Goal: Information Seeking & Learning: Learn about a topic

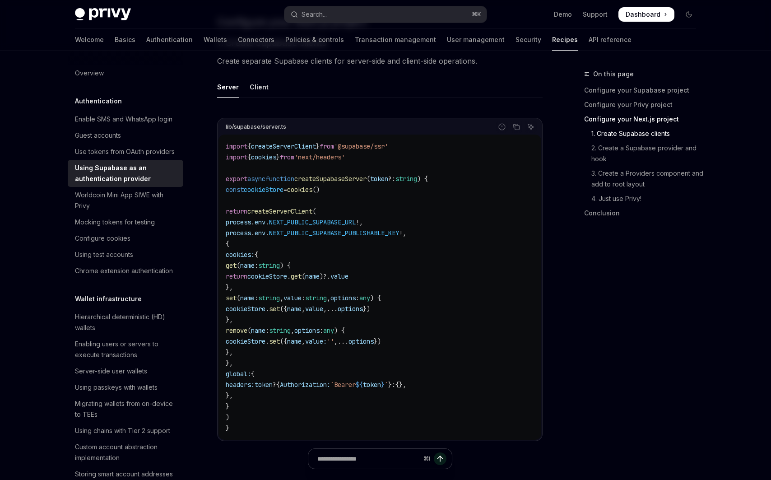
scroll to position [155, 0]
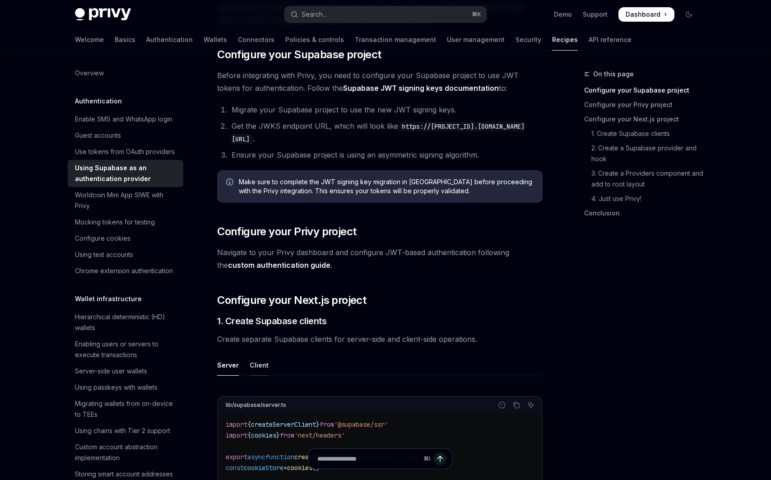
click at [257, 365] on div "Client" at bounding box center [259, 365] width 19 height 21
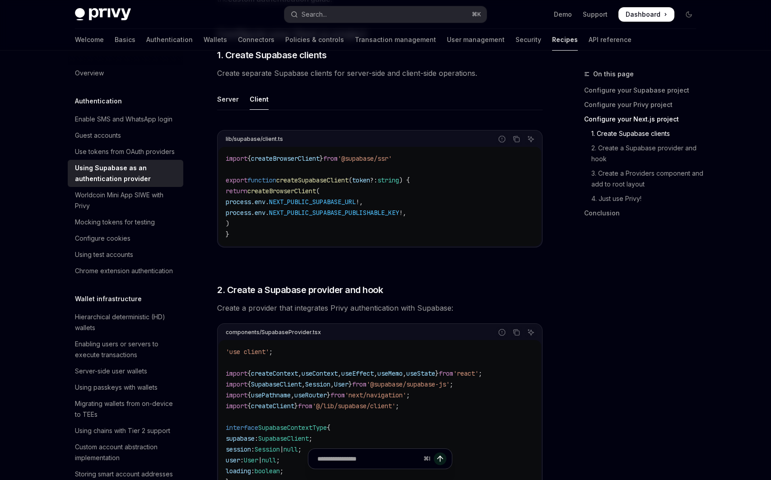
scroll to position [345, 0]
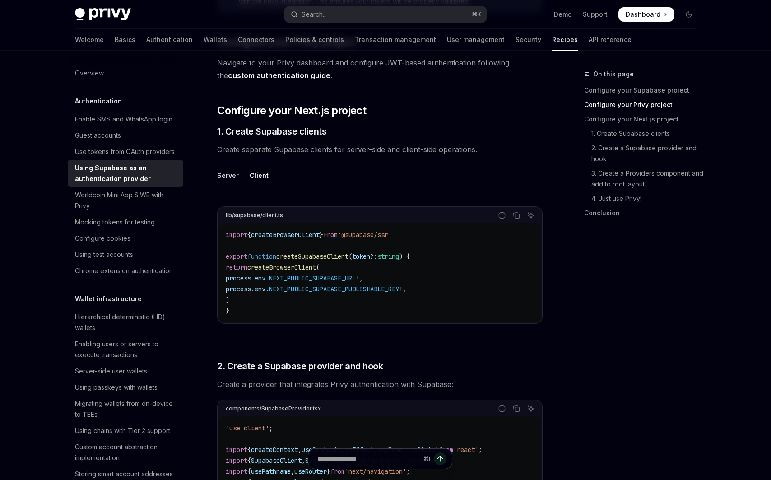
drag, startPoint x: 213, startPoint y: 177, endPoint x: 224, endPoint y: 177, distance: 11.8
click at [229, 177] on div "Server" at bounding box center [228, 175] width 22 height 21
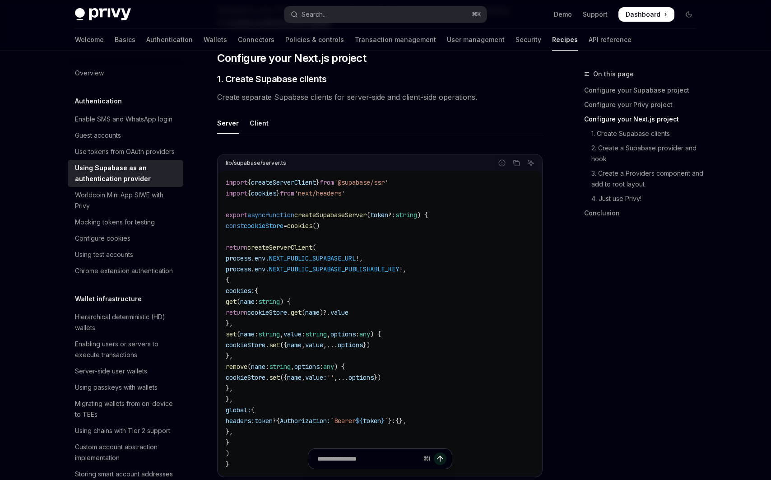
scroll to position [395, 0]
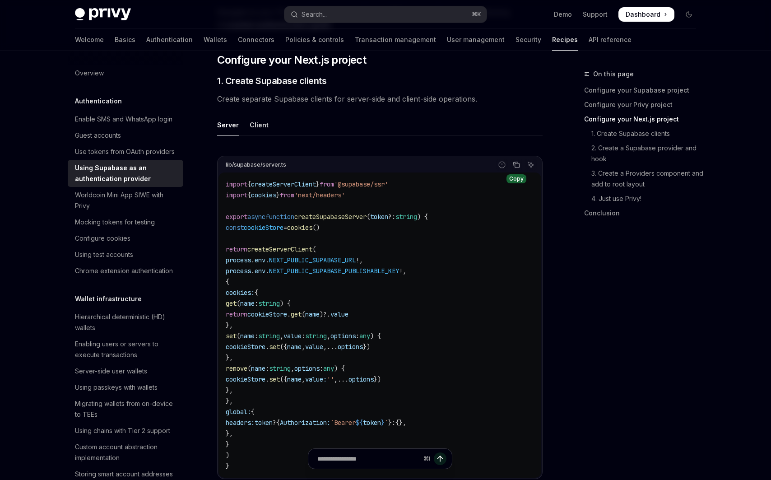
click at [514, 168] on icon "Copy the contents from the code block" at bounding box center [516, 164] width 7 height 7
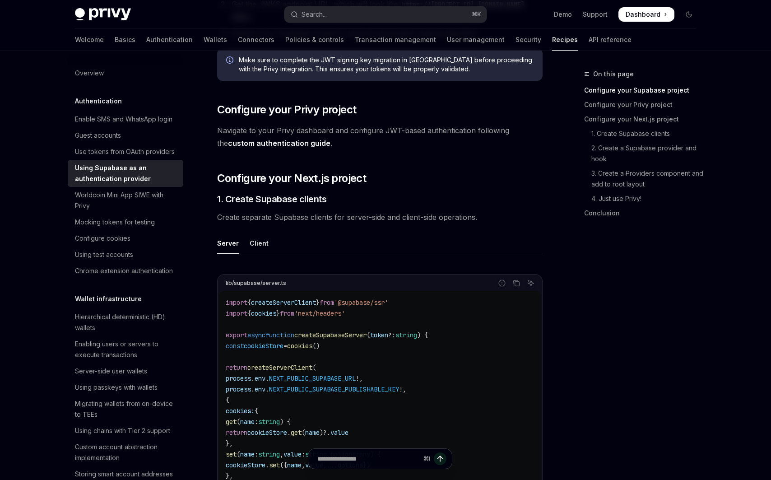
scroll to position [276, 0]
click at [308, 146] on link "custom authentication guide" at bounding box center [279, 144] width 103 height 9
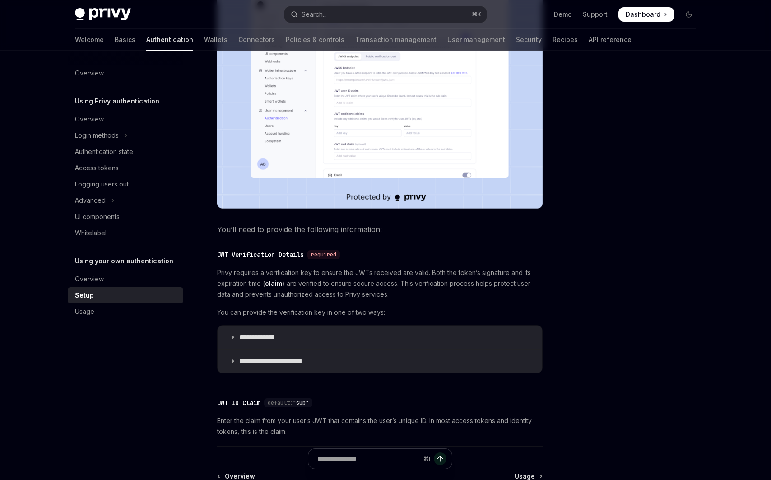
scroll to position [269, 0]
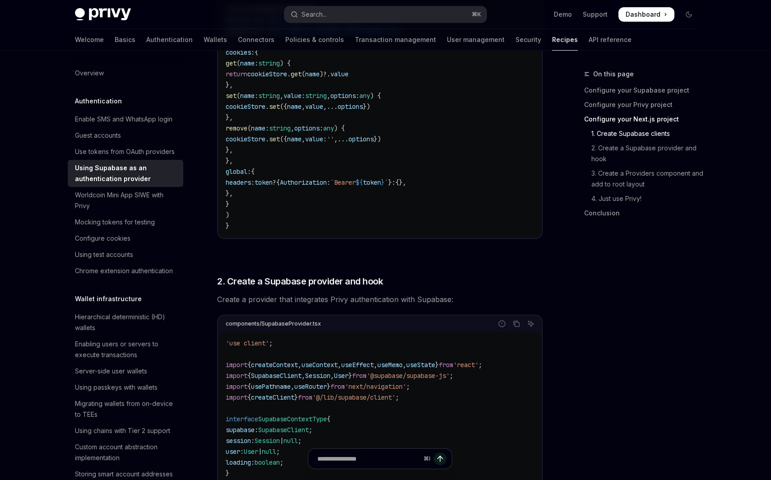
scroll to position [729, 0]
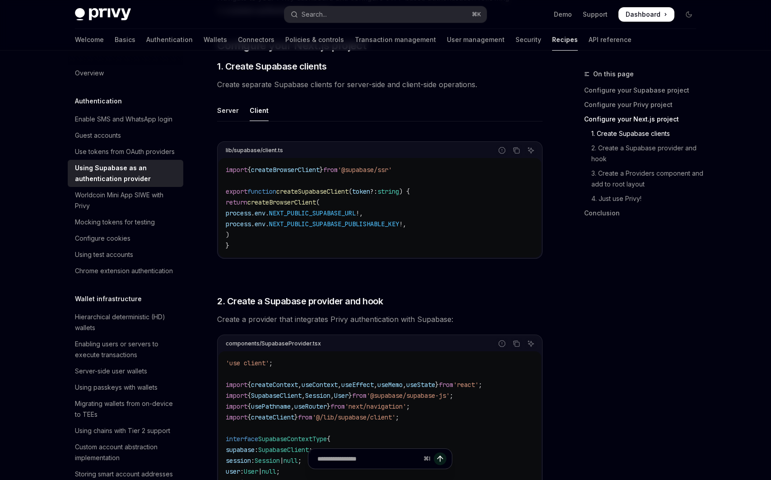
type textarea "*"
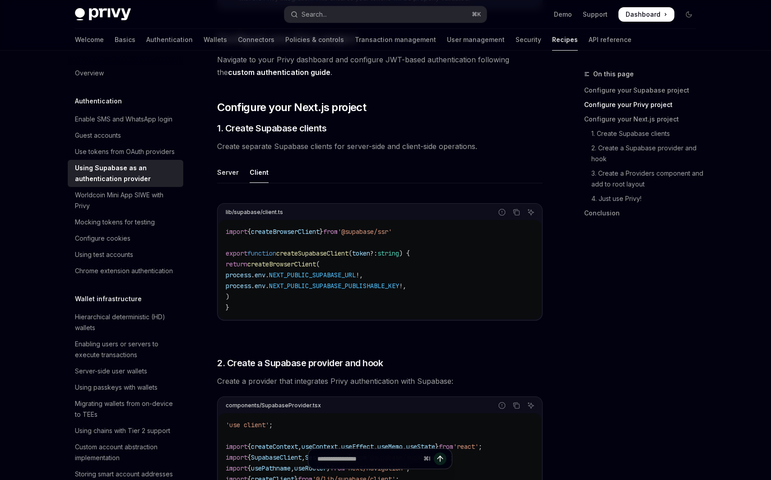
scroll to position [345, 0]
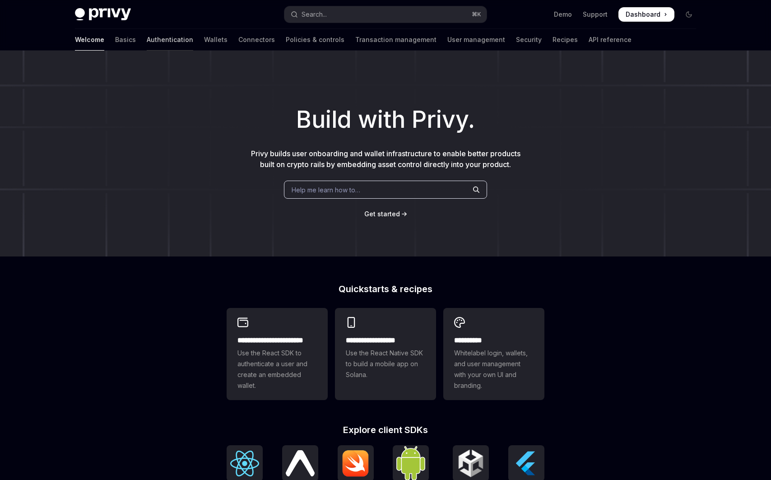
click at [147, 37] on link "Authentication" at bounding box center [170, 40] width 47 height 22
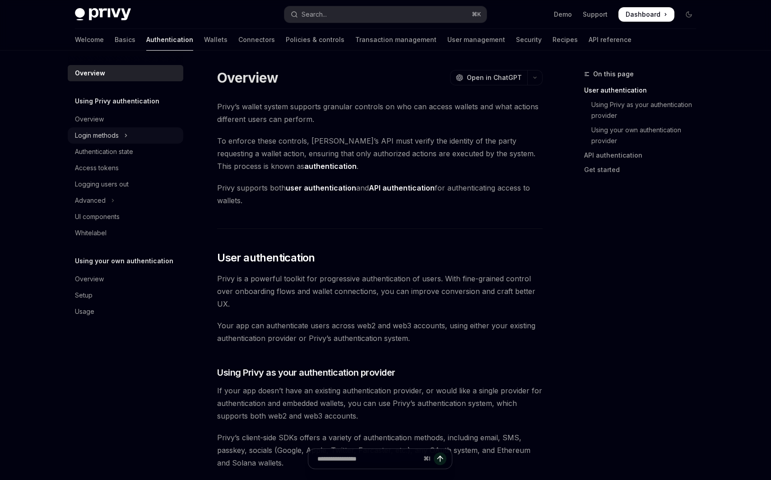
click at [122, 130] on button "Login methods" at bounding box center [126, 135] width 116 height 16
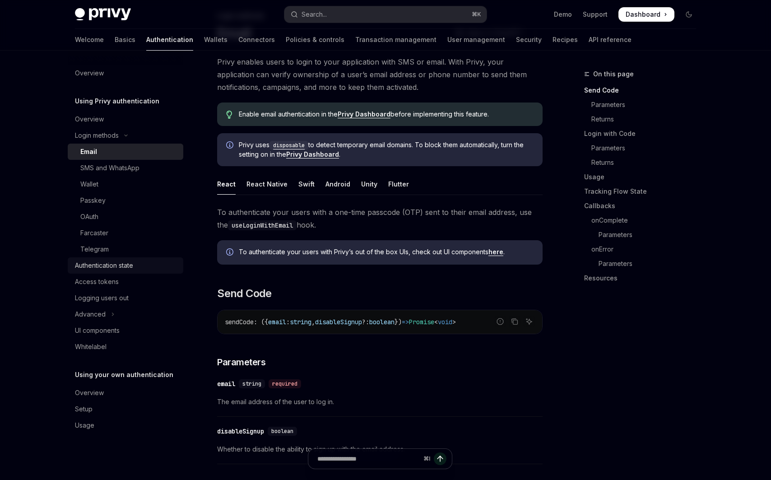
scroll to position [59, 0]
click at [105, 309] on button "Advanced" at bounding box center [126, 314] width 116 height 16
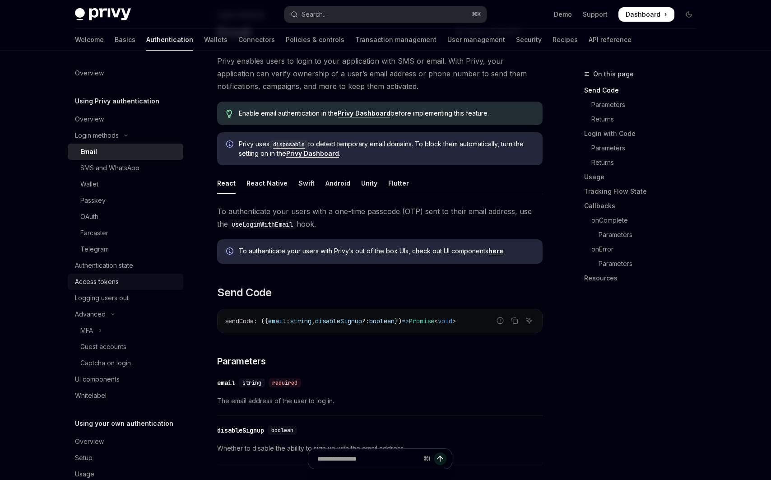
scroll to position [20, 0]
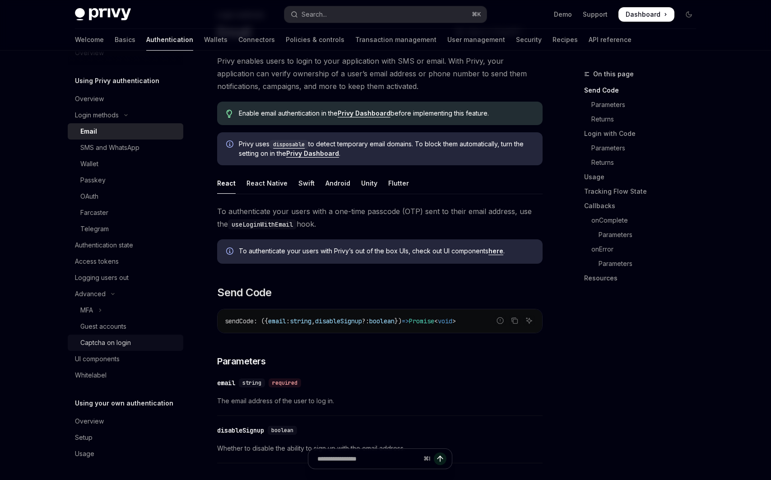
click at [117, 336] on link "Captcha on login" at bounding box center [126, 343] width 116 height 16
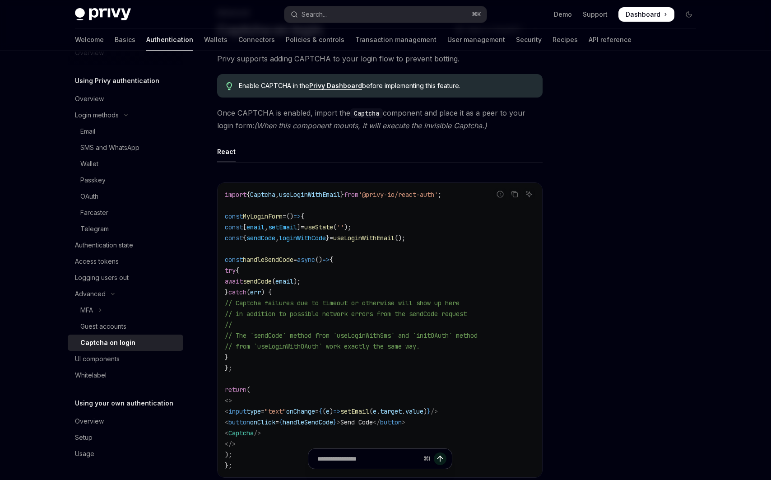
scroll to position [88, 0]
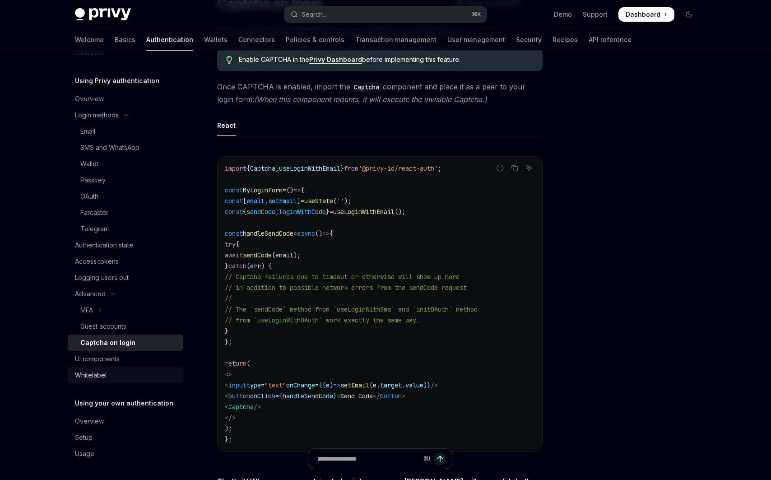
click at [118, 374] on div "Whitelabel" at bounding box center [126, 375] width 103 height 11
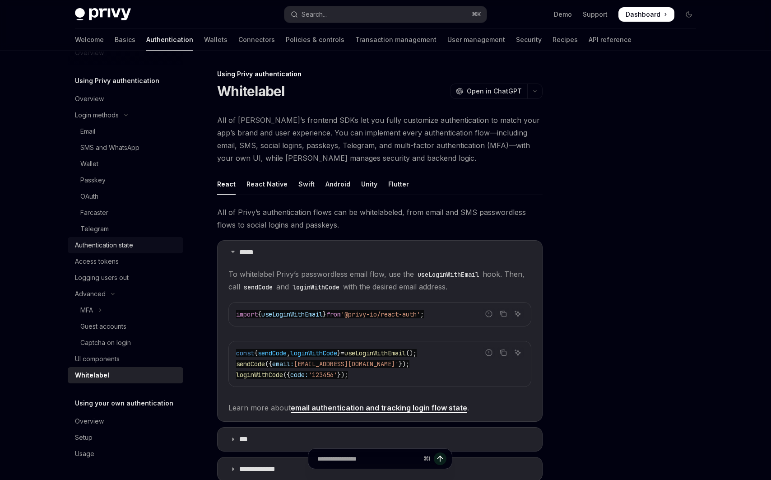
click at [142, 246] on div "Authentication state" at bounding box center [126, 245] width 103 height 11
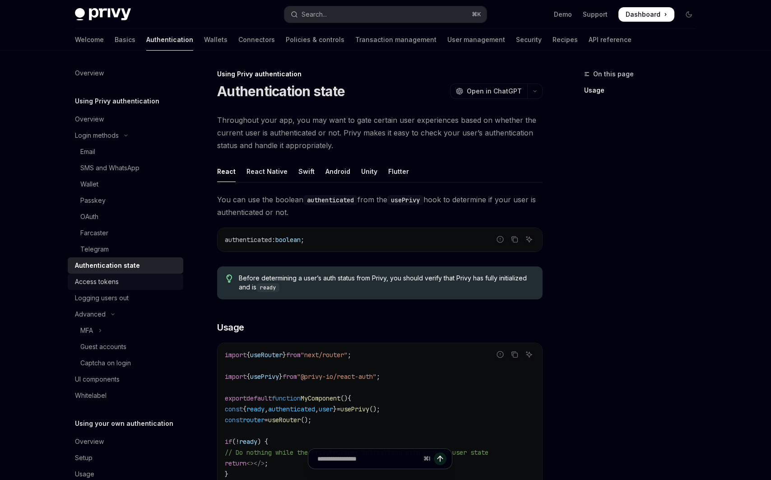
click at [112, 285] on div "Access tokens" at bounding box center [97, 281] width 44 height 11
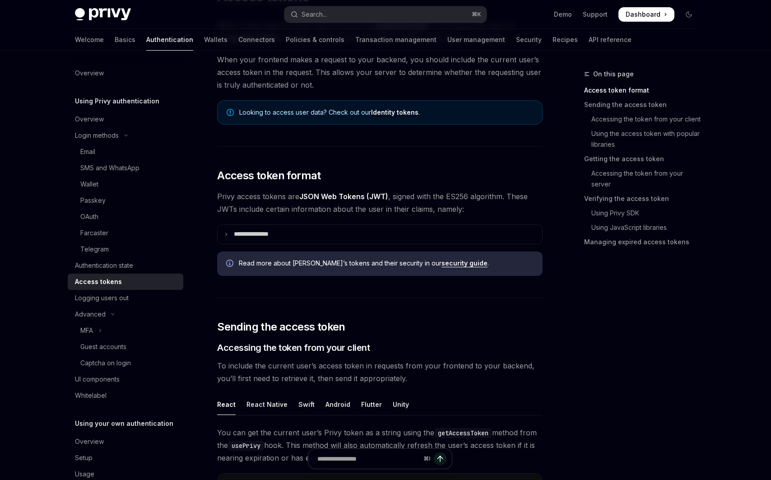
scroll to position [95, 0]
click at [629, 114] on link "Accessing the token from your client" at bounding box center [643, 119] width 119 height 14
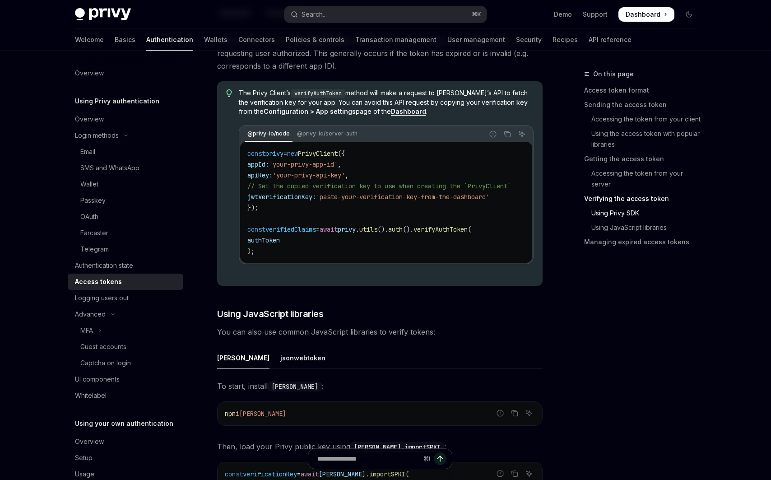
scroll to position [1812, 0]
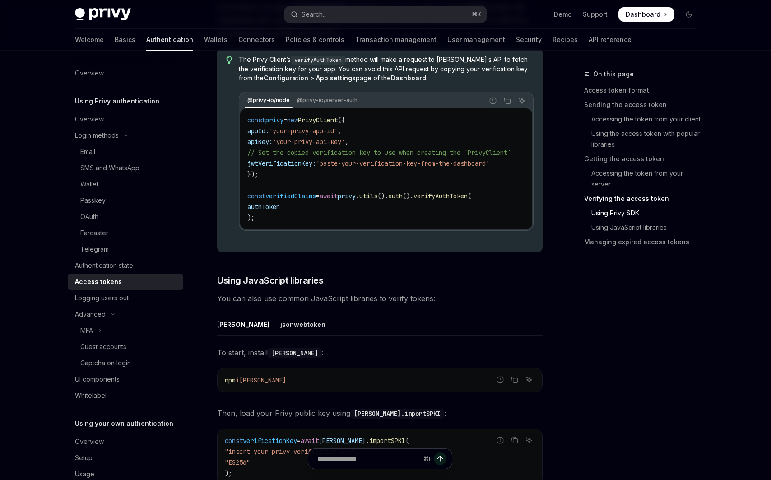
drag, startPoint x: 491, startPoint y: 141, endPoint x: 275, endPoint y: 148, distance: 216.0
click at [490, 141] on code "const privy = new PrivyClient ({ appId: 'your-privy-app-id' , apiKey: 'your-pri…" at bounding box center [390, 169] width 285 height 108
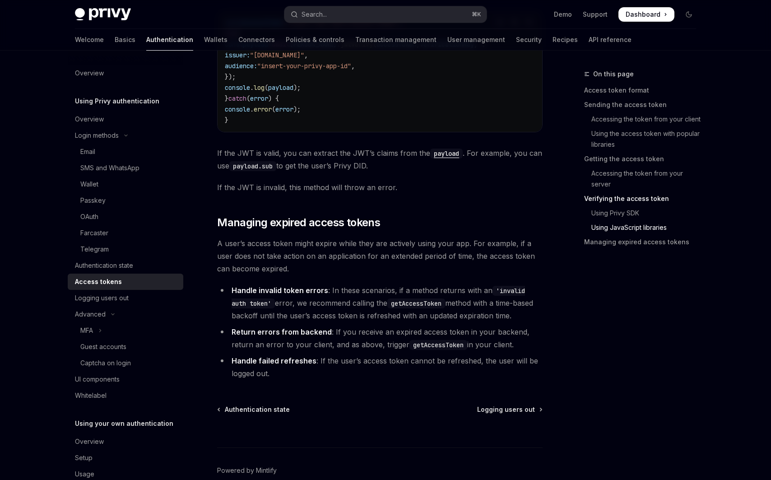
scroll to position [2318, 0]
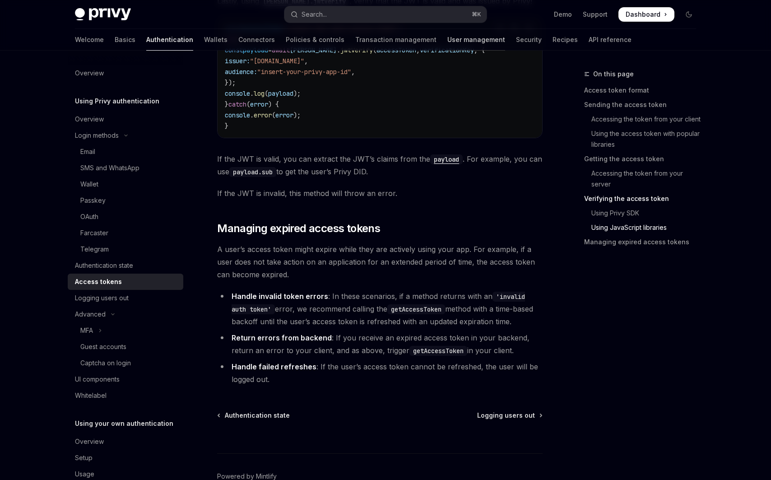
click at [448, 34] on link "User management" at bounding box center [477, 40] width 58 height 22
type textarea "*"
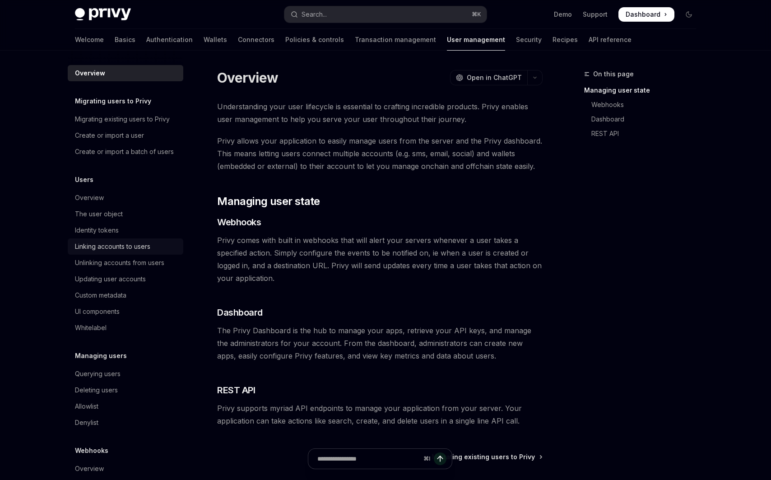
click at [129, 241] on div "Linking accounts to users" at bounding box center [112, 246] width 75 height 11
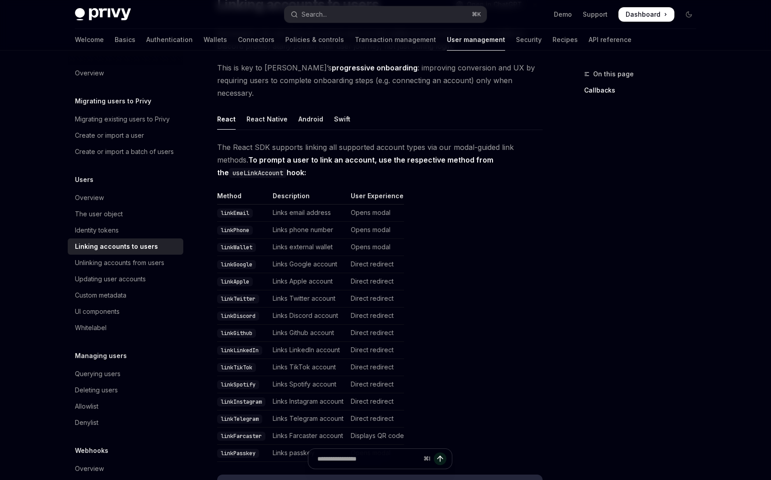
scroll to position [89, 0]
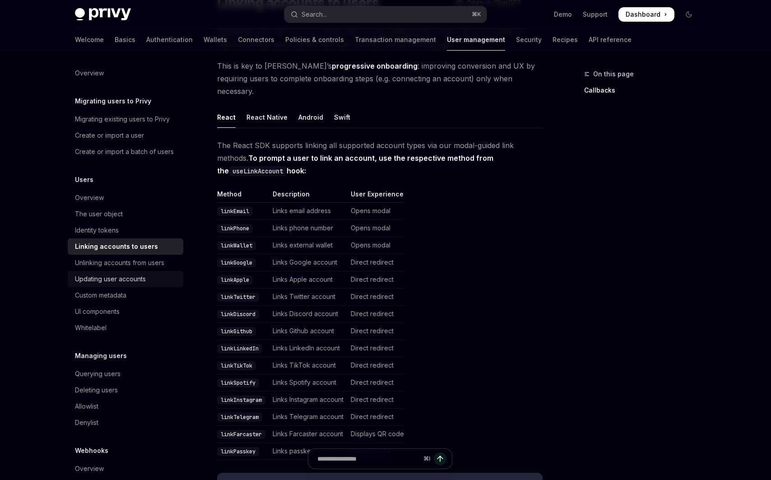
click at [145, 280] on div "Updating user accounts" at bounding box center [110, 279] width 71 height 11
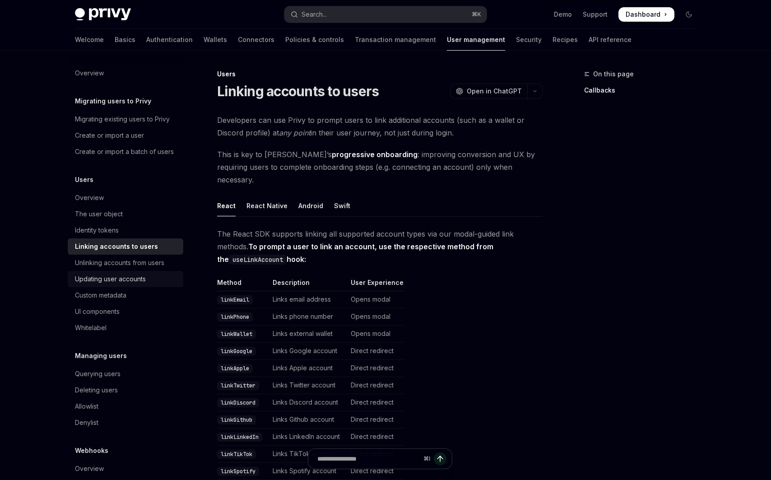
type textarea "*"
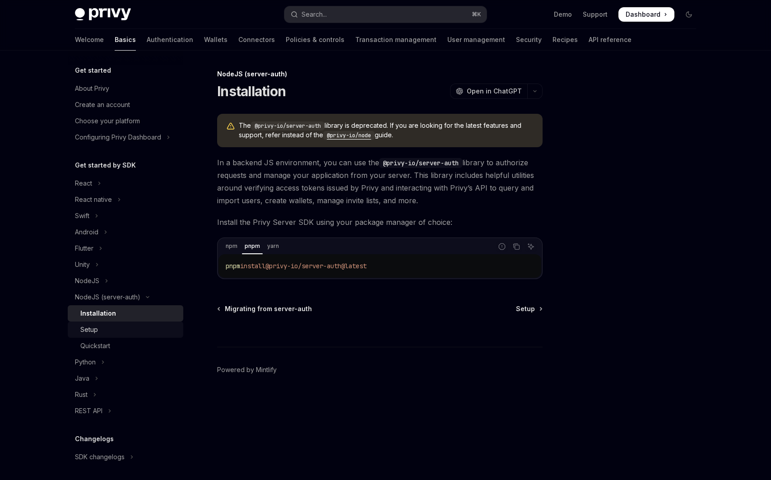
click at [125, 325] on div "Setup" at bounding box center [129, 329] width 98 height 11
click at [105, 183] on button "React" at bounding box center [126, 183] width 116 height 16
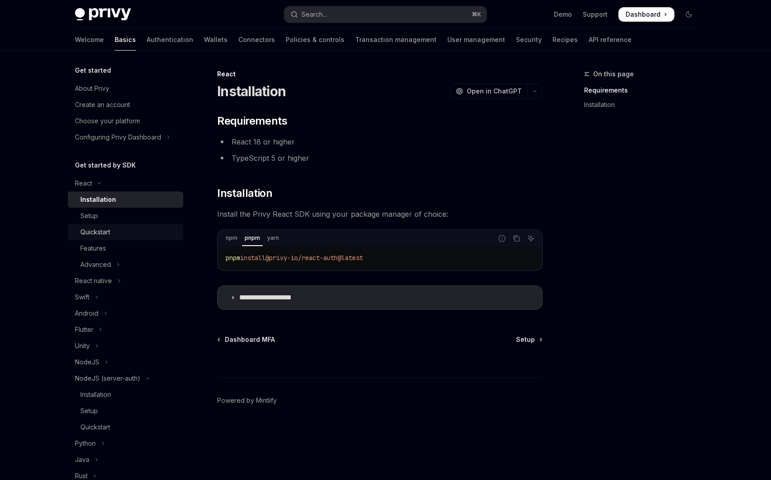
click at [86, 229] on div "Quickstart" at bounding box center [95, 232] width 30 height 11
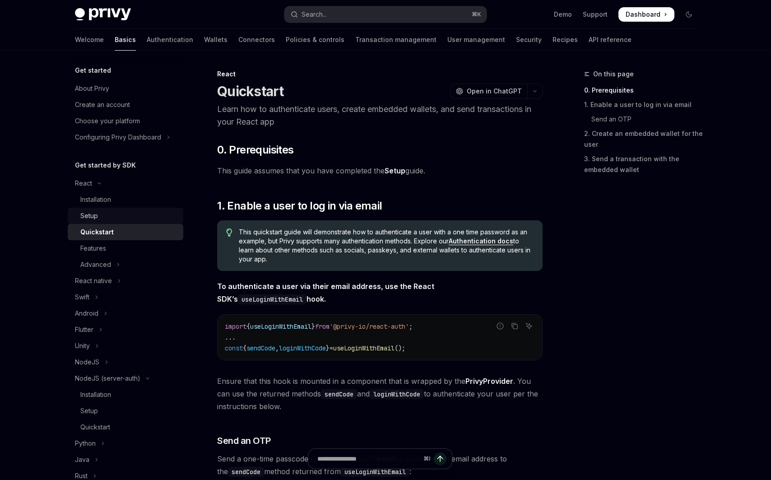
click at [99, 224] on link "Setup" at bounding box center [126, 216] width 116 height 16
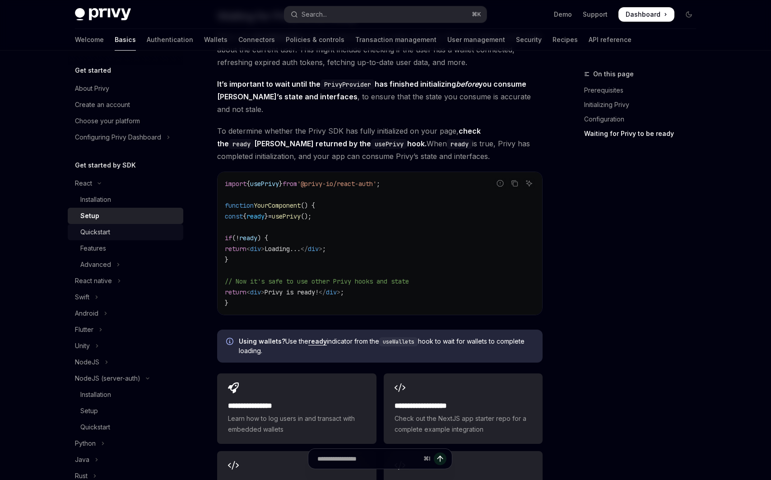
scroll to position [904, 0]
click at [129, 236] on div "Quickstart" at bounding box center [129, 232] width 98 height 11
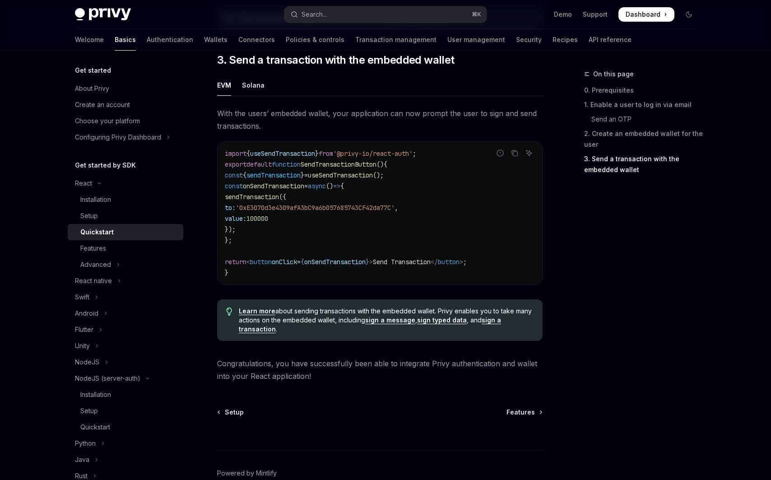
scroll to position [707, 0]
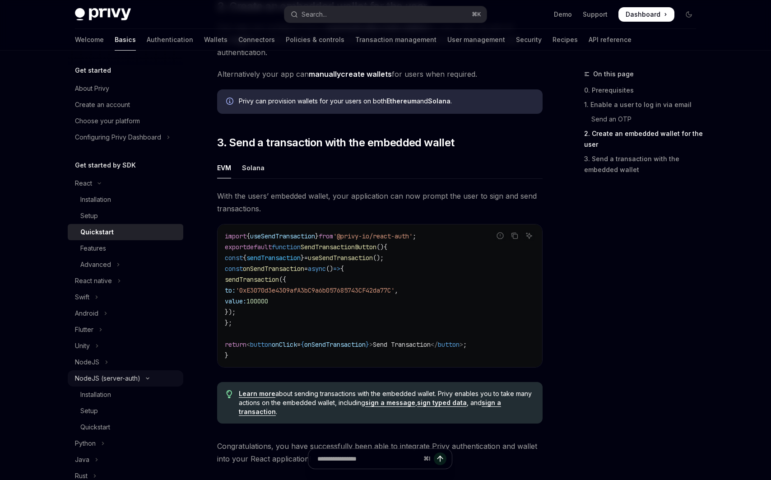
click at [115, 375] on div "NodeJS (server-auth)" at bounding box center [107, 378] width 65 height 11
click at [114, 375] on div "NodeJS (server-auth)" at bounding box center [107, 378] width 65 height 11
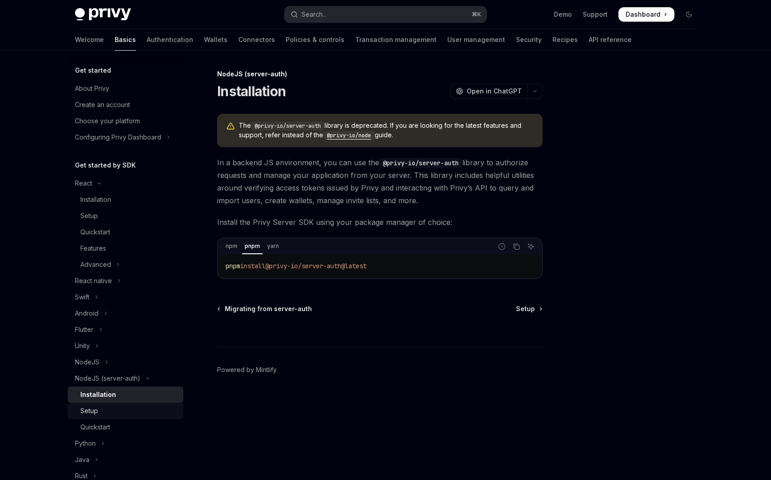
click at [105, 408] on div "Setup" at bounding box center [129, 411] width 98 height 11
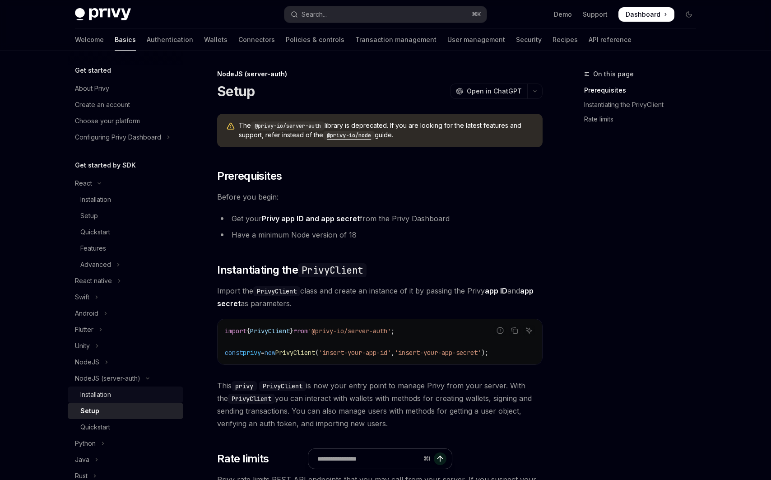
click at [119, 395] on div "Installation" at bounding box center [129, 394] width 98 height 11
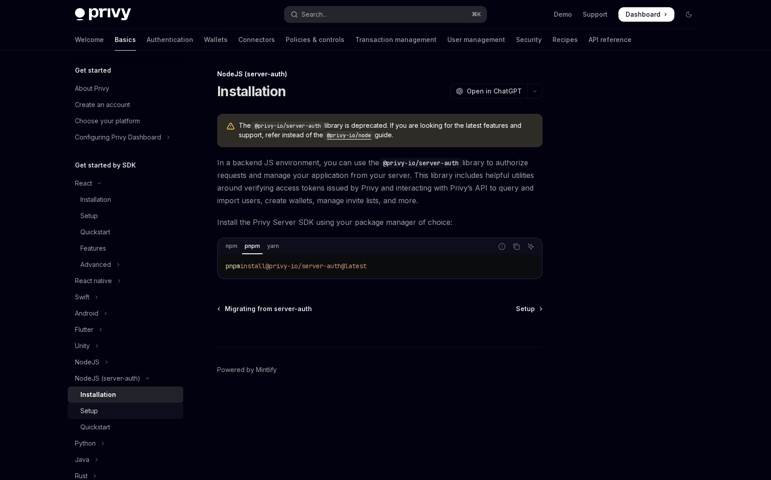
click at [115, 404] on link "Setup" at bounding box center [126, 411] width 116 height 16
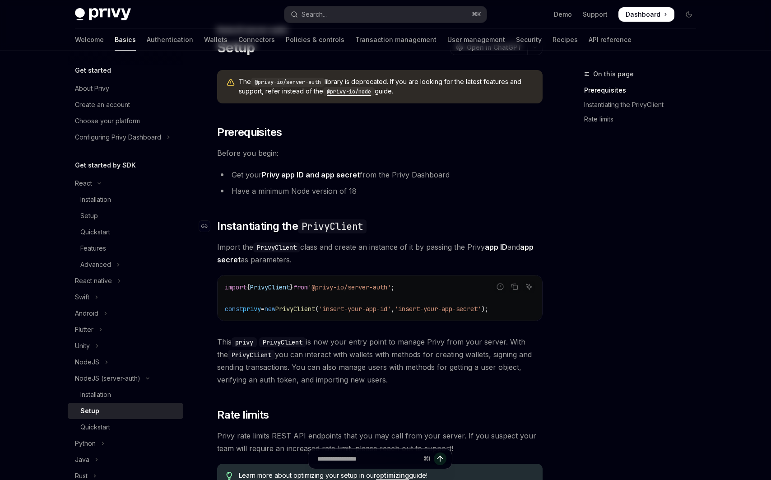
scroll to position [58, 0]
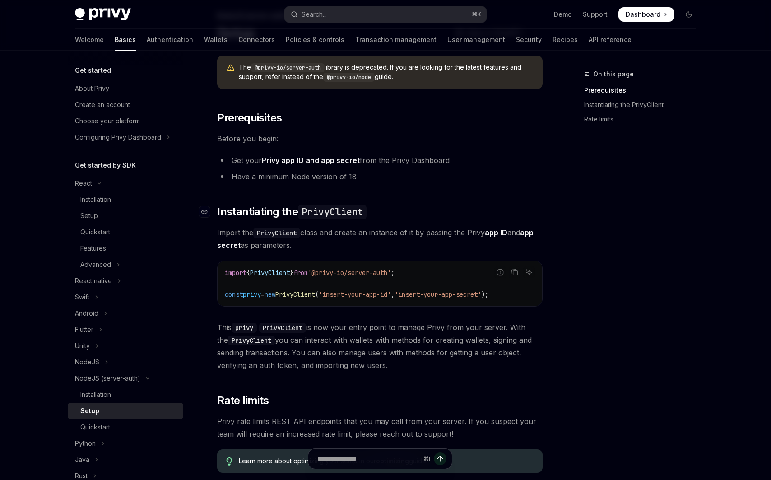
click at [343, 269] on span "'@privy-io/server-auth'" at bounding box center [349, 273] width 83 height 8
copy code "import { PrivyClient } from '@privy-io/server-auth' ;"
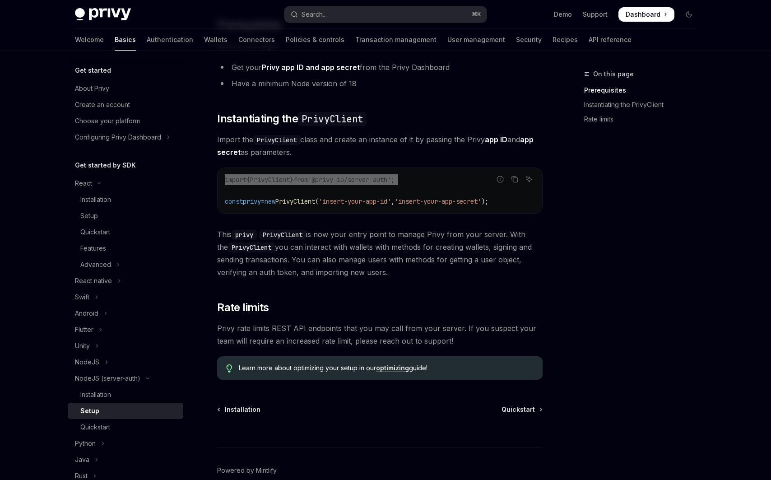
scroll to position [147, 0]
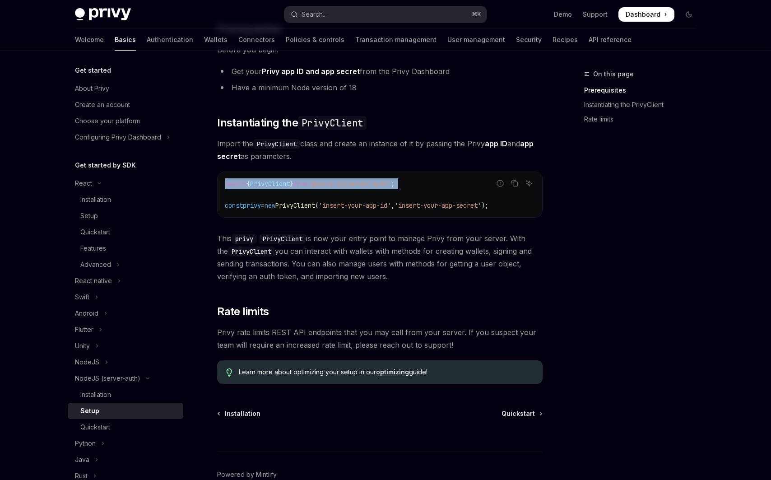
click at [391, 204] on span "'insert-your-app-id'" at bounding box center [355, 205] width 72 height 8
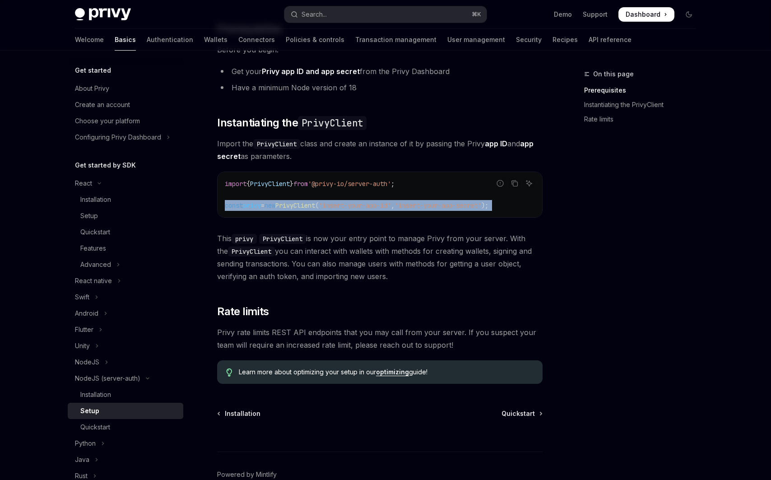
drag, startPoint x: 397, startPoint y: 204, endPoint x: 611, endPoint y: 194, distance: 214.3
click at [391, 204] on span "'insert-your-app-id'" at bounding box center [355, 205] width 72 height 8
copy div "const privy = new PrivyClient ( 'insert-your-app-id' , 'insert-your-app-secret'…"
click at [116, 217] on div "Setup" at bounding box center [129, 215] width 98 height 11
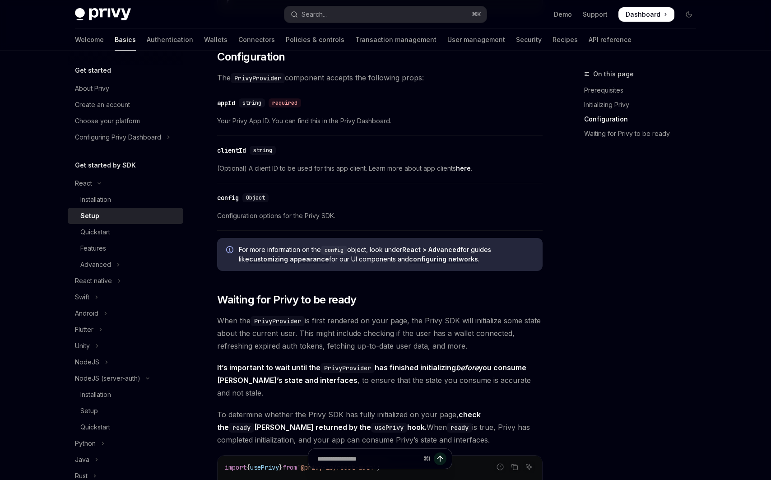
scroll to position [343, 0]
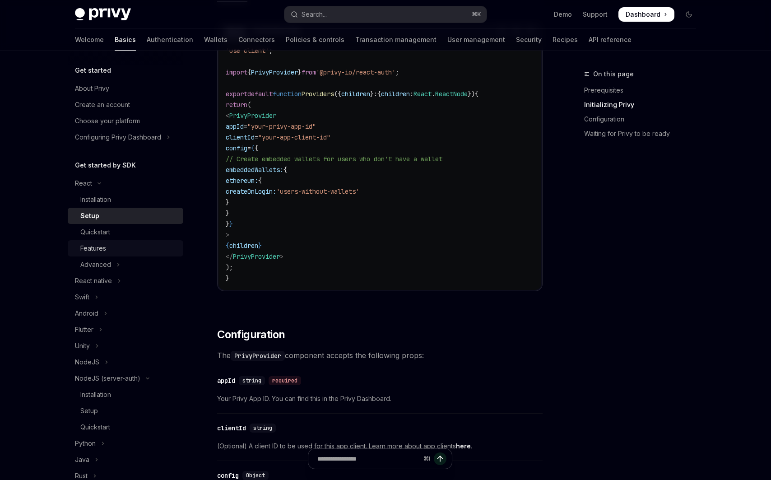
click at [127, 253] on div "Features" at bounding box center [129, 248] width 98 height 11
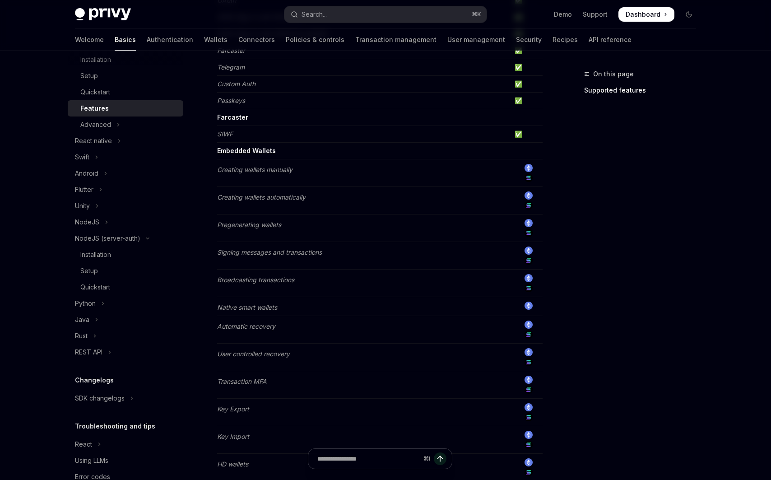
scroll to position [439, 0]
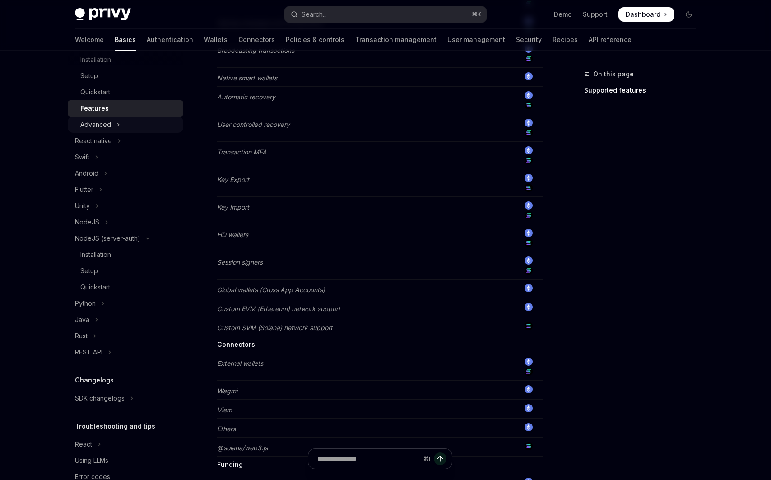
click at [122, 131] on button "Advanced" at bounding box center [126, 125] width 116 height 16
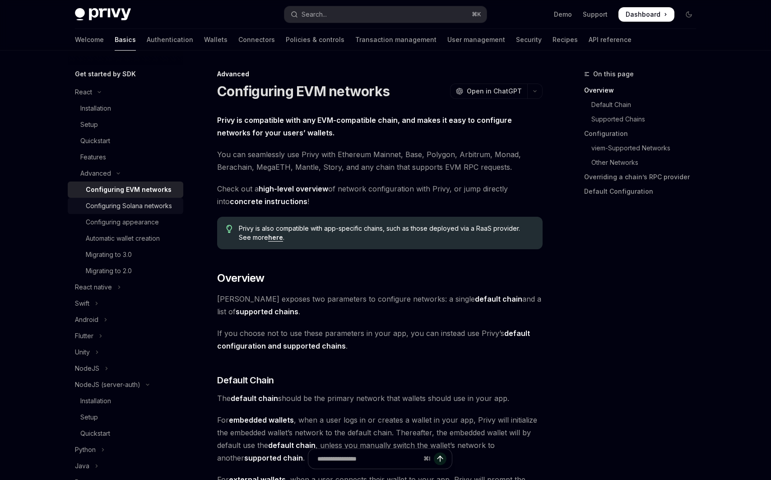
scroll to position [62, 0]
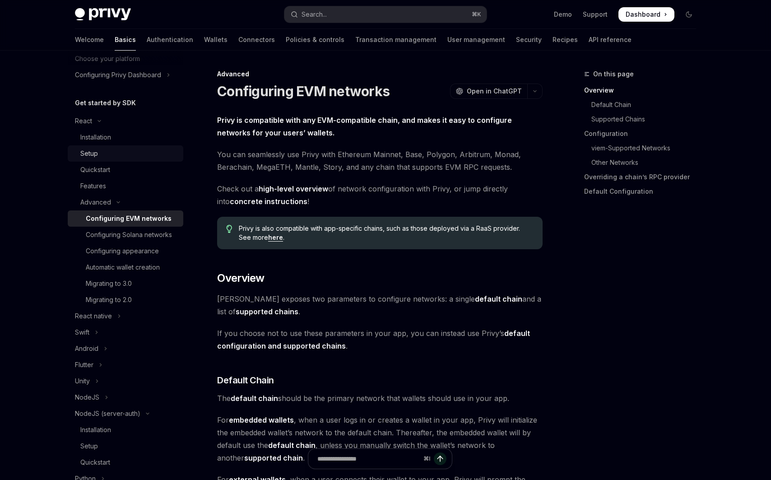
click at [123, 151] on div "Setup" at bounding box center [129, 153] width 98 height 11
type textarea "*"
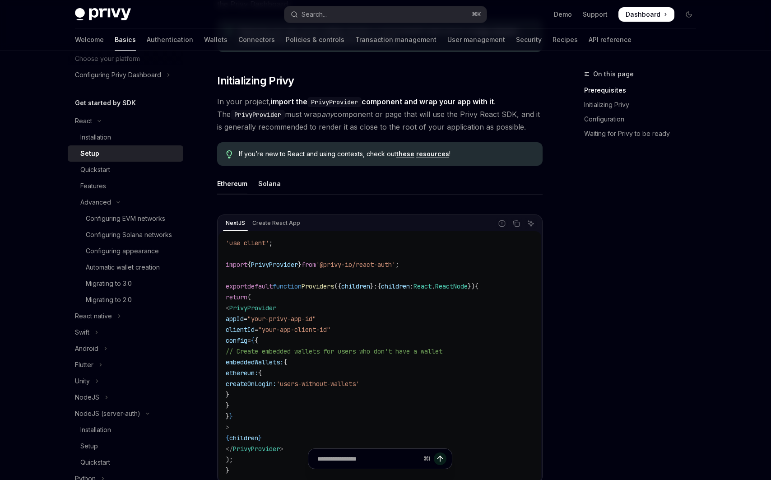
scroll to position [151, 0]
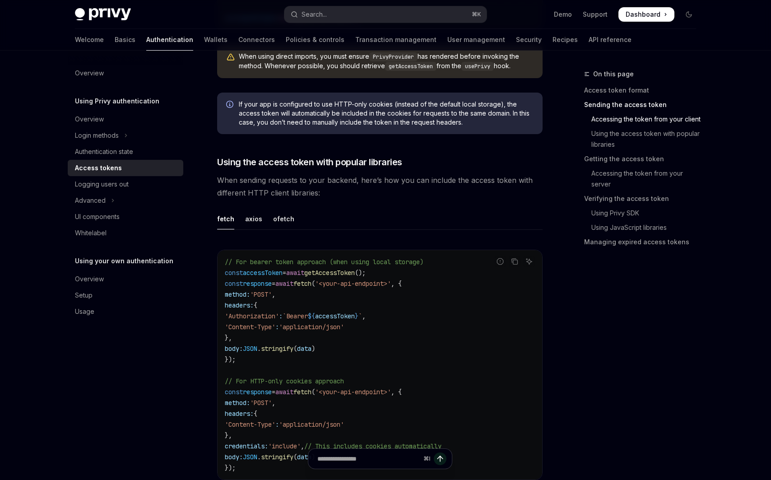
scroll to position [676, 0]
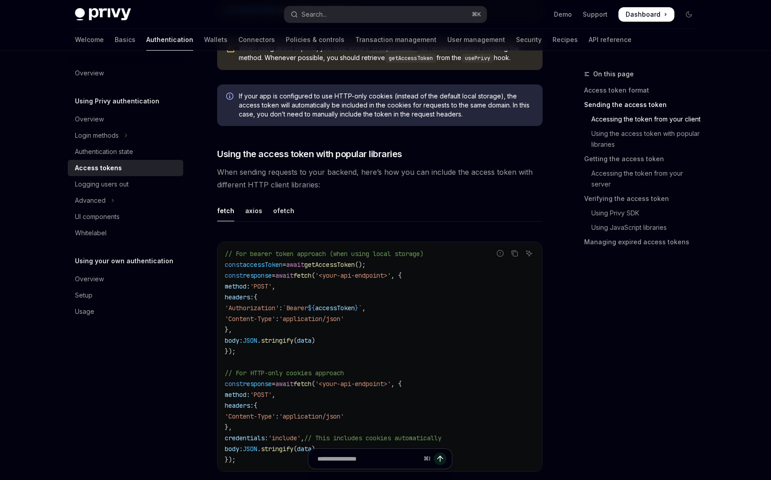
click at [341, 262] on span "getAccessToken" at bounding box center [329, 265] width 51 height 8
click at [340, 262] on span "getAccessToken" at bounding box center [329, 265] width 51 height 8
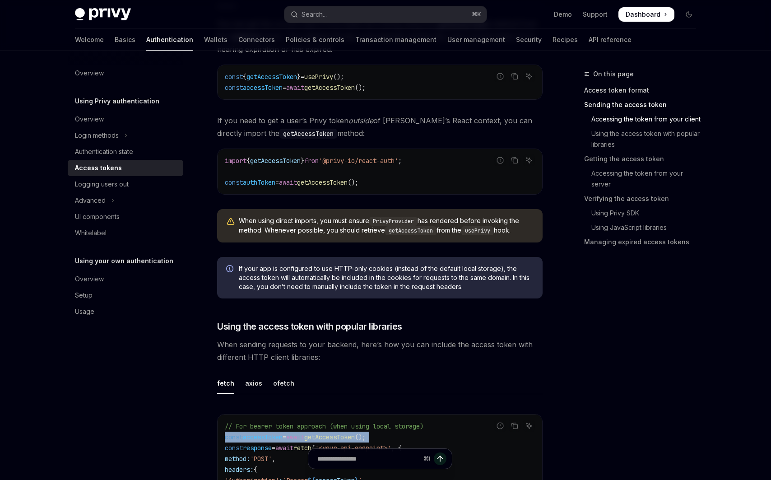
click at [618, 88] on link "Access token format" at bounding box center [643, 90] width 119 height 14
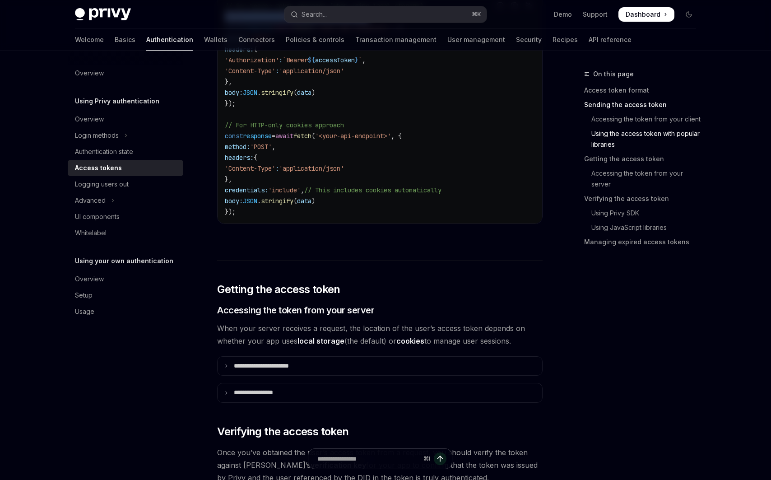
scroll to position [924, 0]
click at [117, 148] on div "Authentication state" at bounding box center [104, 151] width 58 height 11
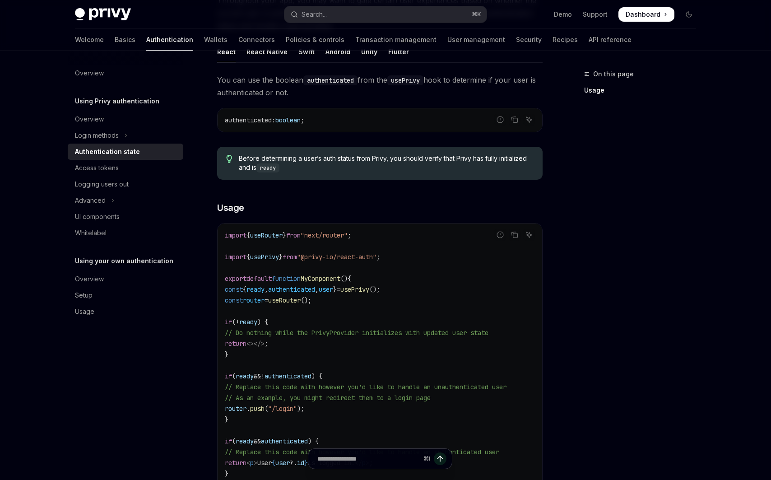
scroll to position [118, 0]
click at [204, 42] on link "Wallets" at bounding box center [215, 40] width 23 height 22
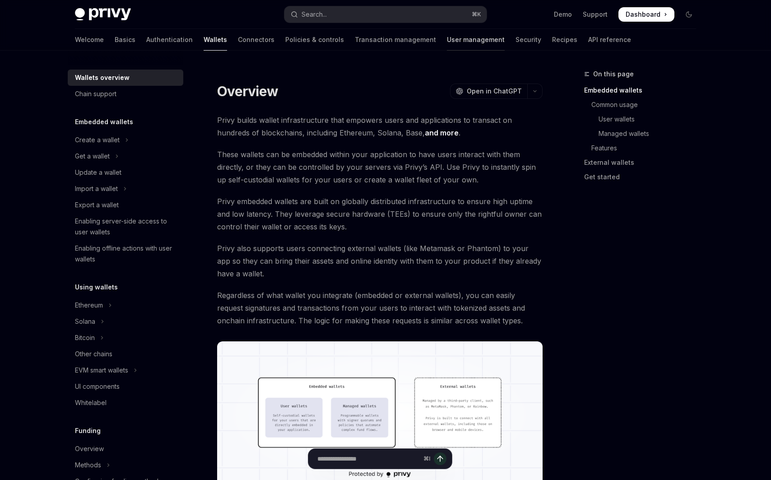
click at [447, 43] on link "User management" at bounding box center [476, 40] width 58 height 22
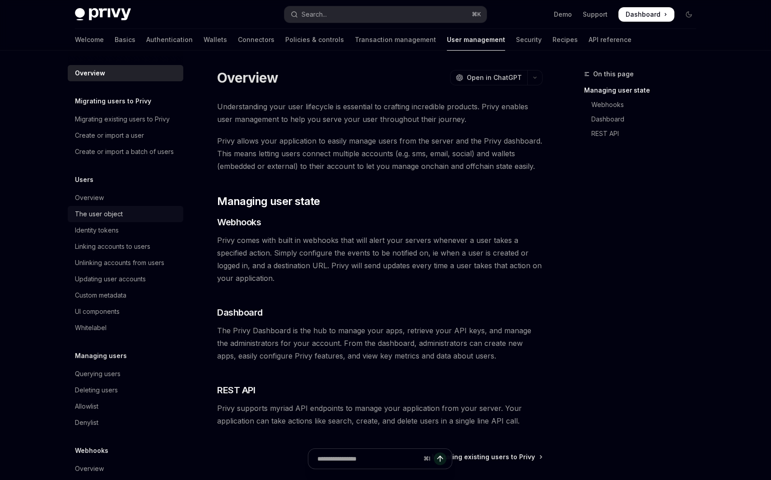
click at [101, 212] on div "The user object" at bounding box center [99, 214] width 48 height 11
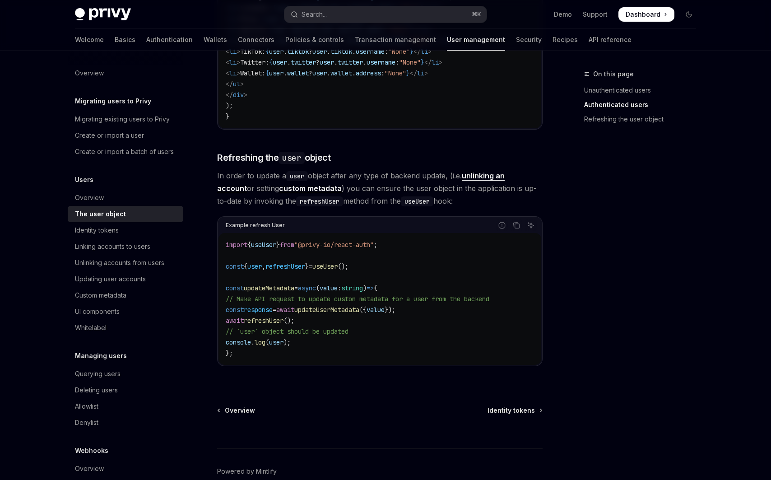
scroll to position [1111, 0]
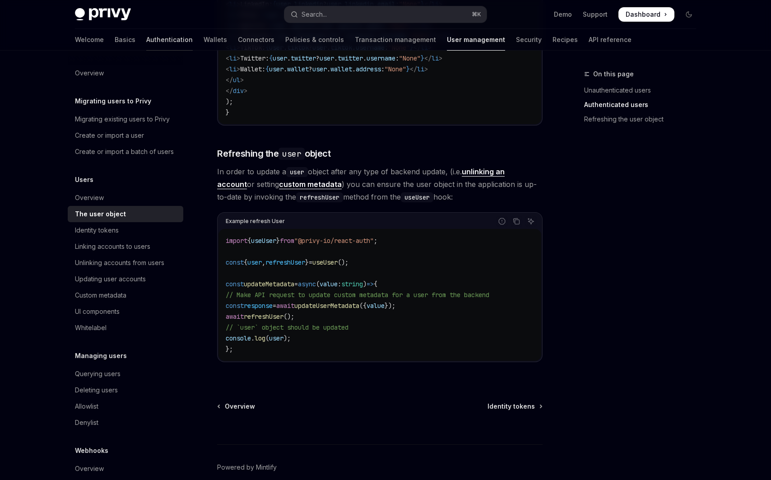
click at [146, 42] on link "Authentication" at bounding box center [169, 40] width 47 height 22
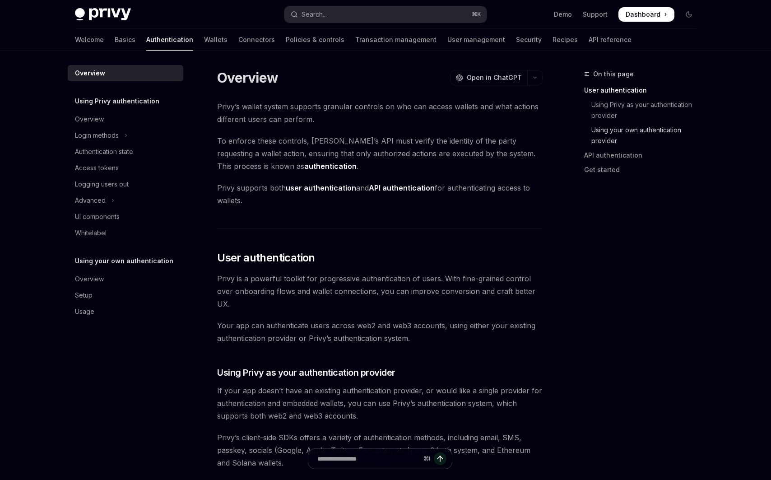
click at [605, 129] on link "Using your own authentication provider" at bounding box center [643, 135] width 119 height 25
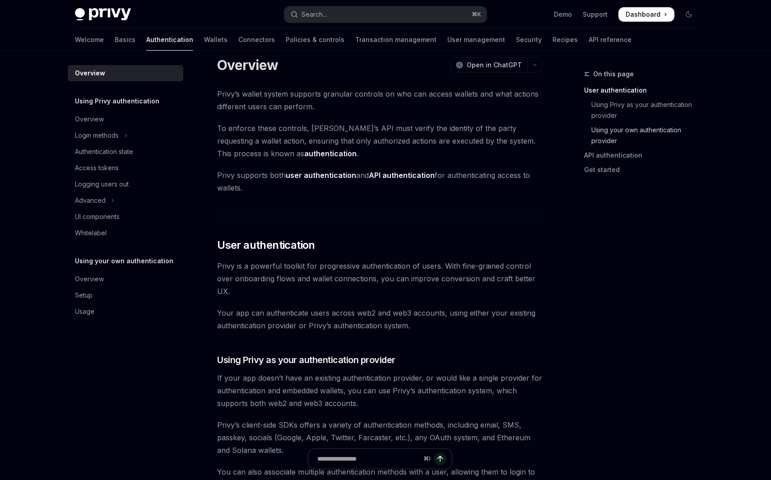
click at [605, 129] on link "Using your own authentication provider" at bounding box center [643, 135] width 119 height 25
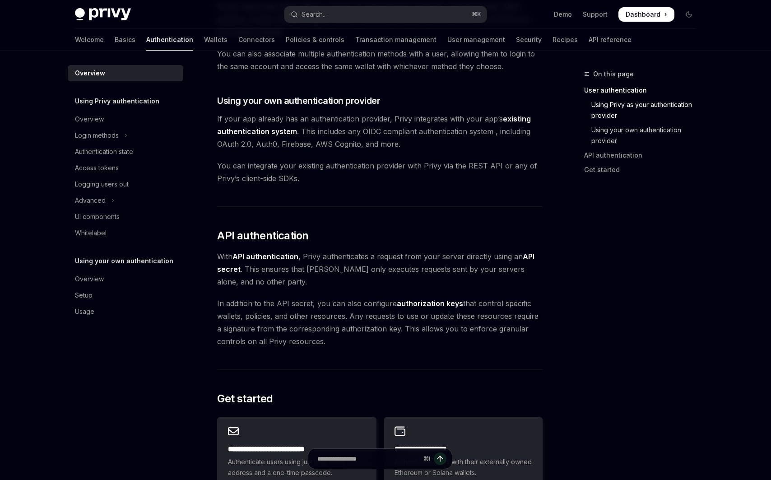
scroll to position [457, 0]
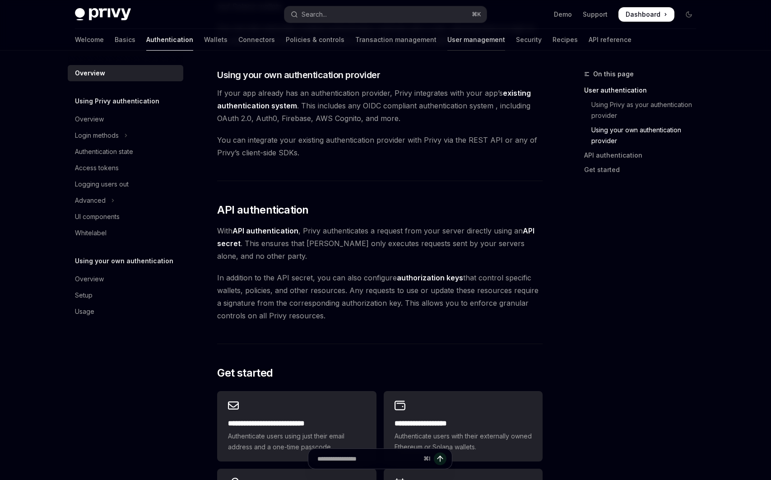
click at [448, 42] on link "User management" at bounding box center [477, 40] width 58 height 22
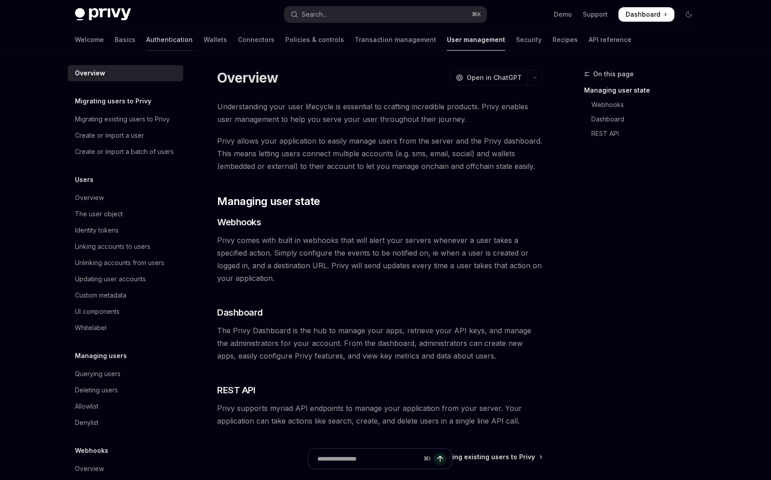
click at [146, 38] on link "Authentication" at bounding box center [169, 40] width 47 height 22
type textarea "*"
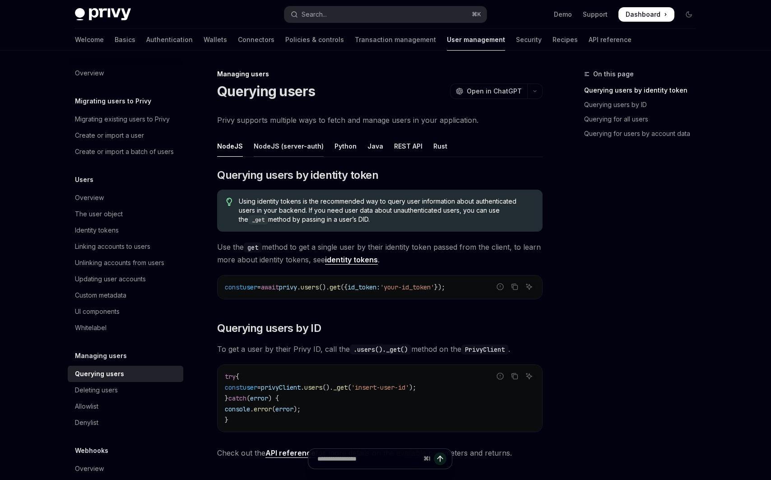
click at [301, 144] on div "NodeJS (server-auth)" at bounding box center [289, 145] width 70 height 21
type textarea "*"
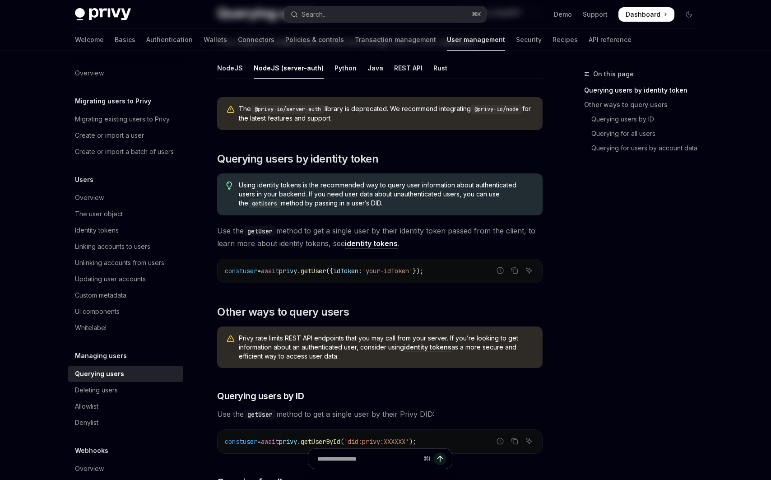
scroll to position [100, 0]
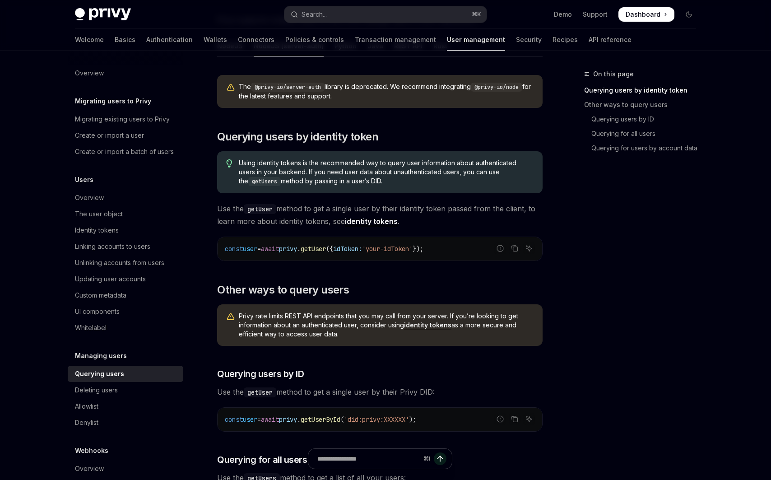
click at [333, 251] on span "({" at bounding box center [329, 249] width 7 height 8
click at [448, 277] on div "The @privy-io/server-auth library is deprecated. We recommend integrating @priv…" at bounding box center [380, 471] width 326 height 807
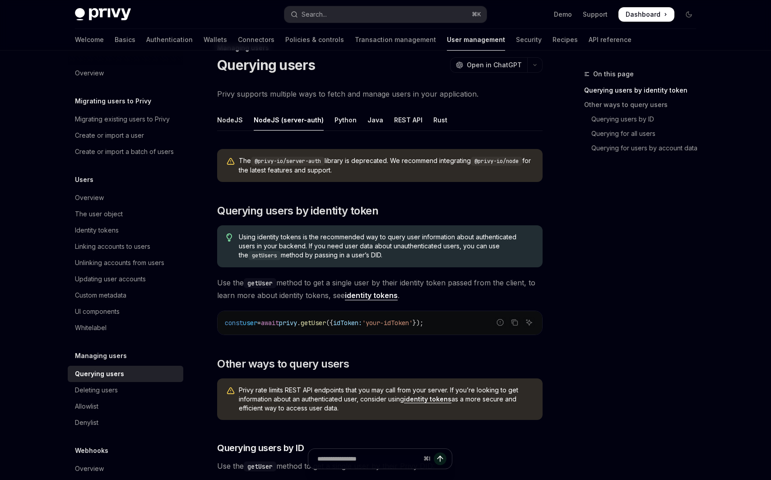
scroll to position [0, 0]
